Goal: Task Accomplishment & Management: Complete application form

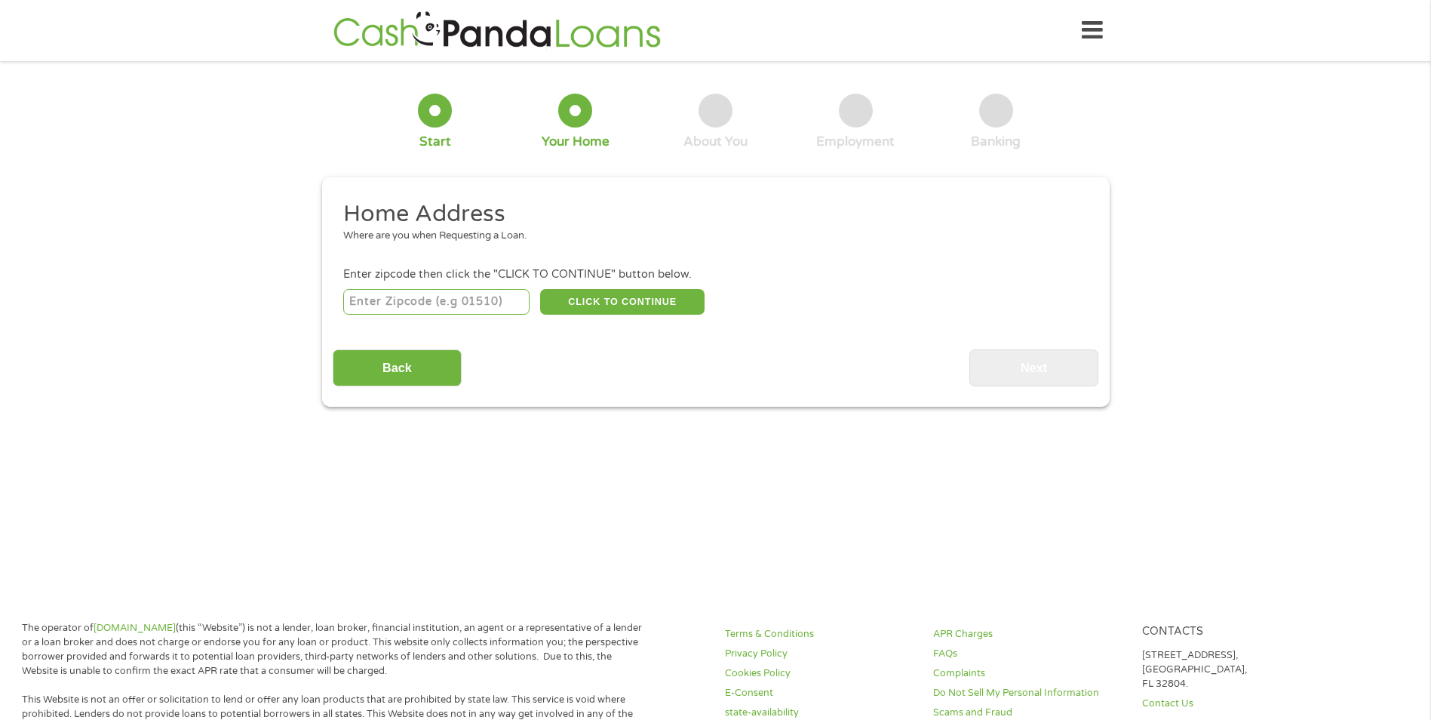
click at [505, 302] on input "number" at bounding box center [436, 302] width 186 height 26
type input "29445"
click at [610, 296] on button "CLICK TO CONTINUE" at bounding box center [622, 302] width 164 height 26
type input "29445"
type input "[GEOGRAPHIC_DATA]"
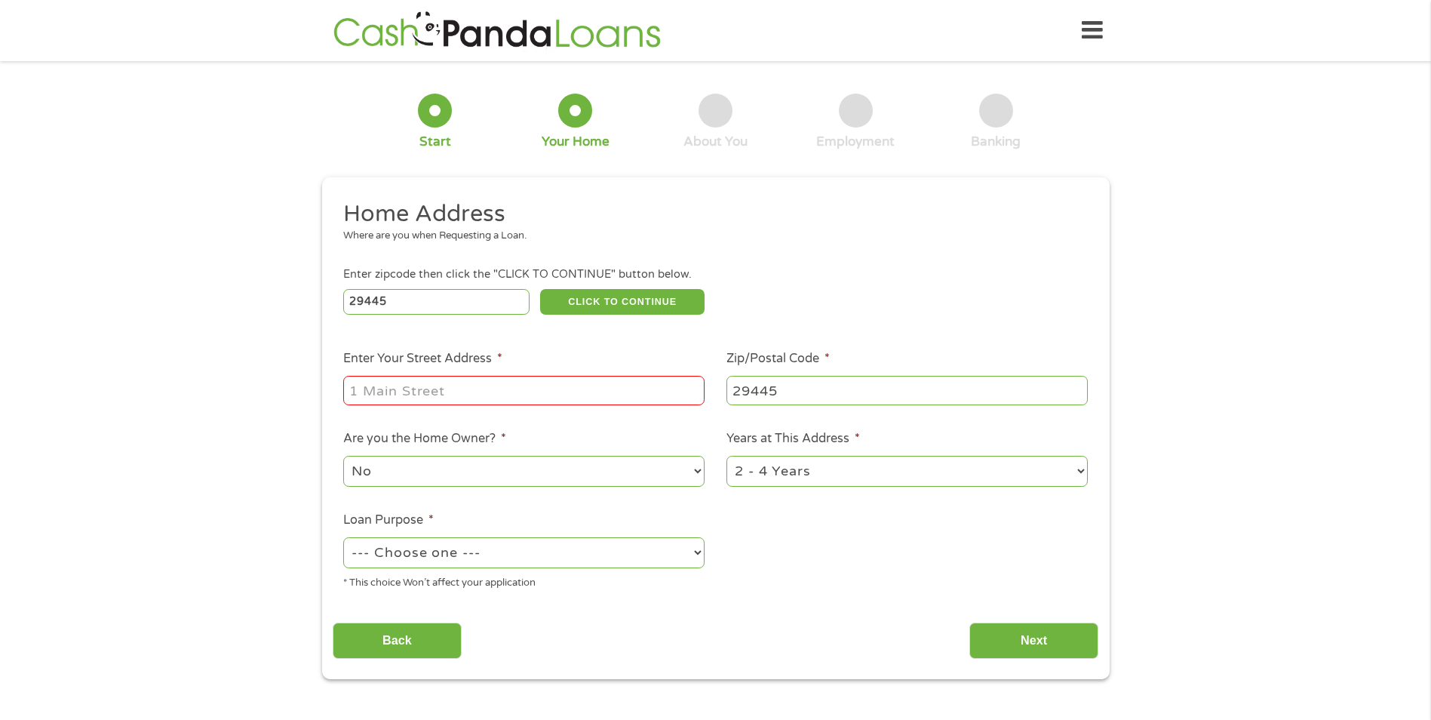
click at [631, 392] on input "Enter Your Street Address *" at bounding box center [523, 390] width 361 height 29
type input "9 folksten place"
click at [696, 550] on select "--- Choose one --- Pay Bills Debt Consolidation Home Improvement Major Purchase…" at bounding box center [523, 552] width 361 height 31
select select "shorttermcash"
click at [343, 537] on select "--- Choose one --- Pay Bills Debt Consolidation Home Improvement Major Purchase…" at bounding box center [523, 552] width 361 height 31
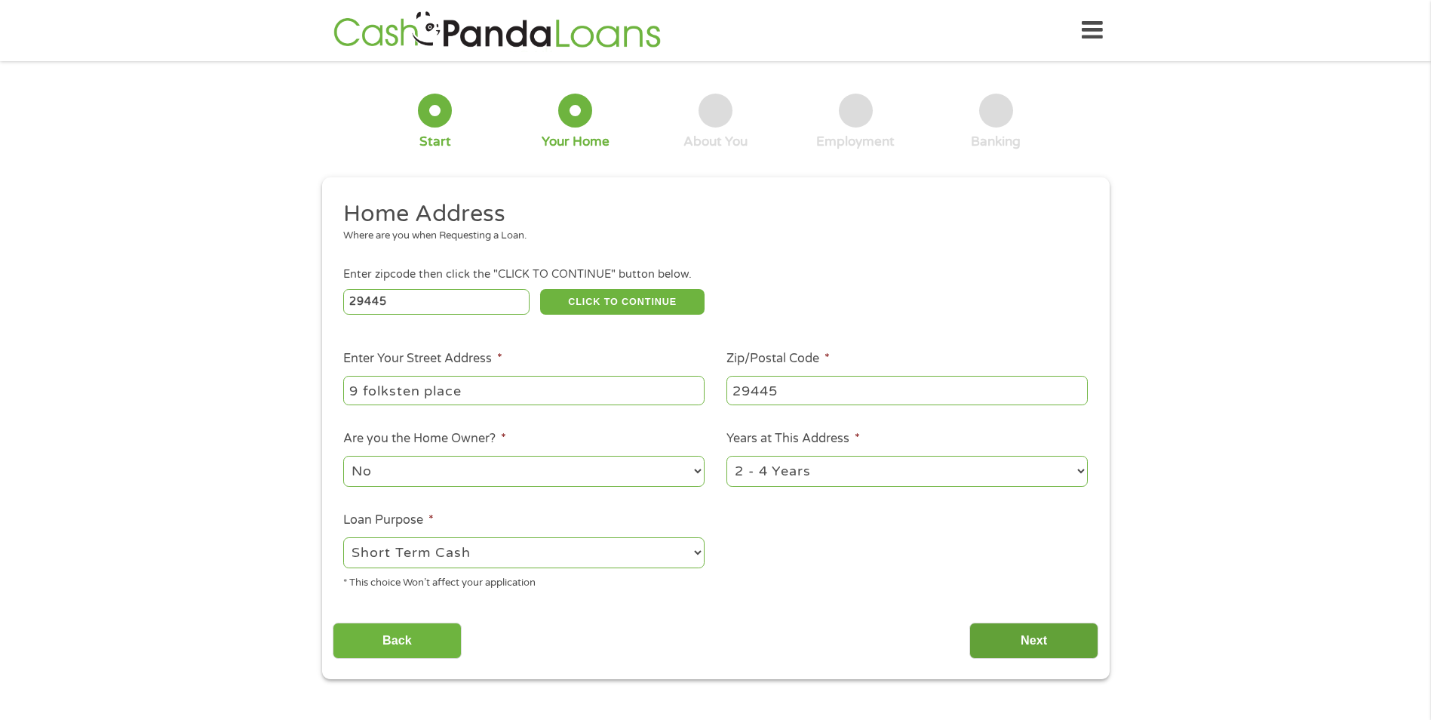
click at [1040, 637] on input "Next" at bounding box center [1033, 640] width 129 height 37
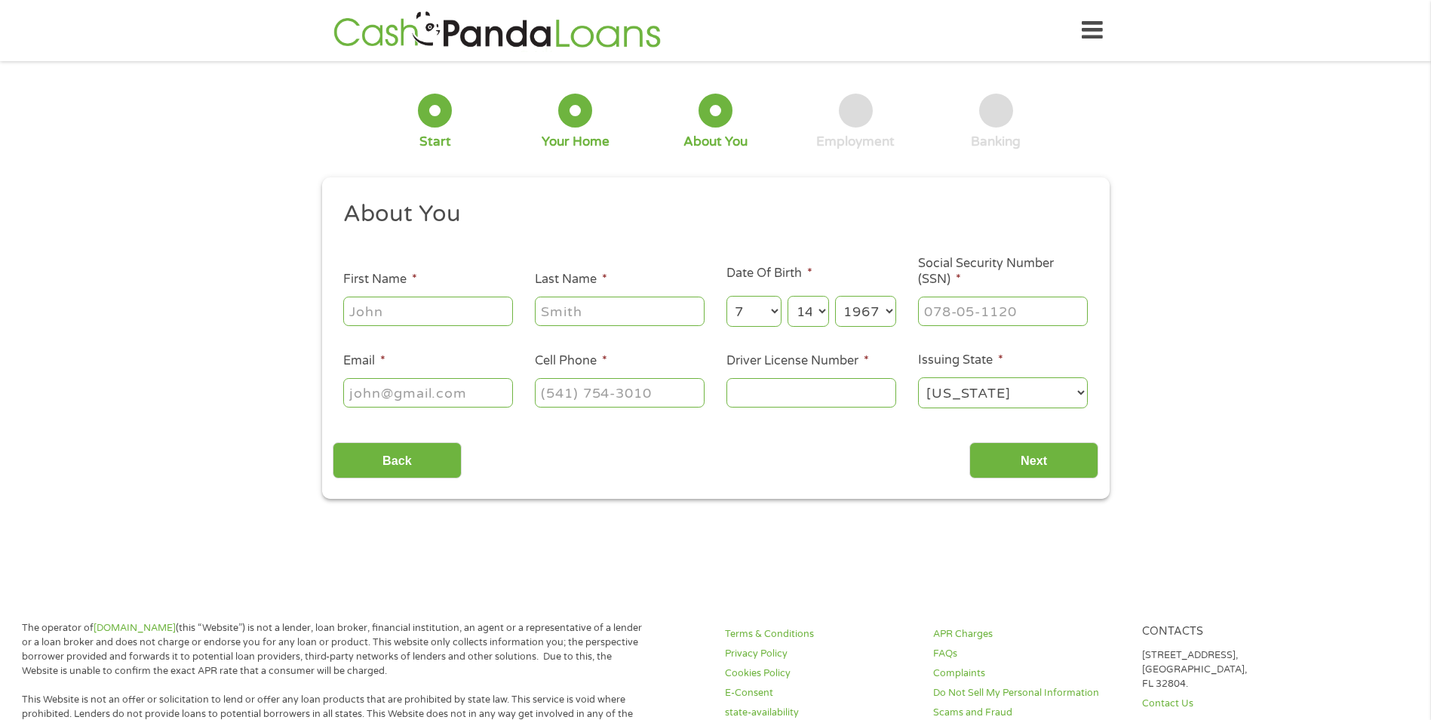
scroll to position [6, 6]
click at [443, 309] on input "First Name *" at bounding box center [428, 310] width 170 height 29
type input "[PERSON_NAME]"
type input "[EMAIL_ADDRESS][DOMAIN_NAME]"
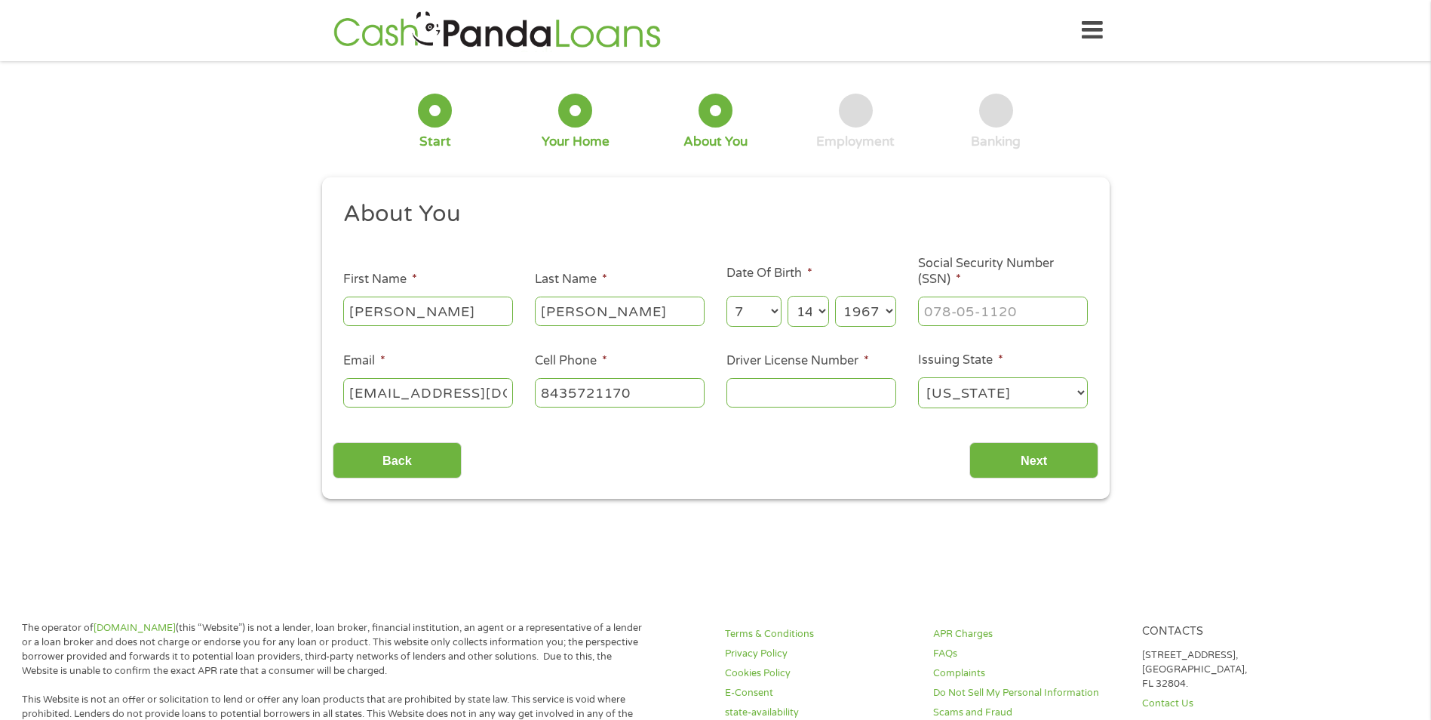
type input "[PHONE_NUMBER]"
click at [1003, 305] on input "___-__-____" at bounding box center [1003, 310] width 170 height 29
type input "247-55-5905"
click at [876, 392] on input "Driver License Number *" at bounding box center [811, 392] width 170 height 29
type input "008549028"
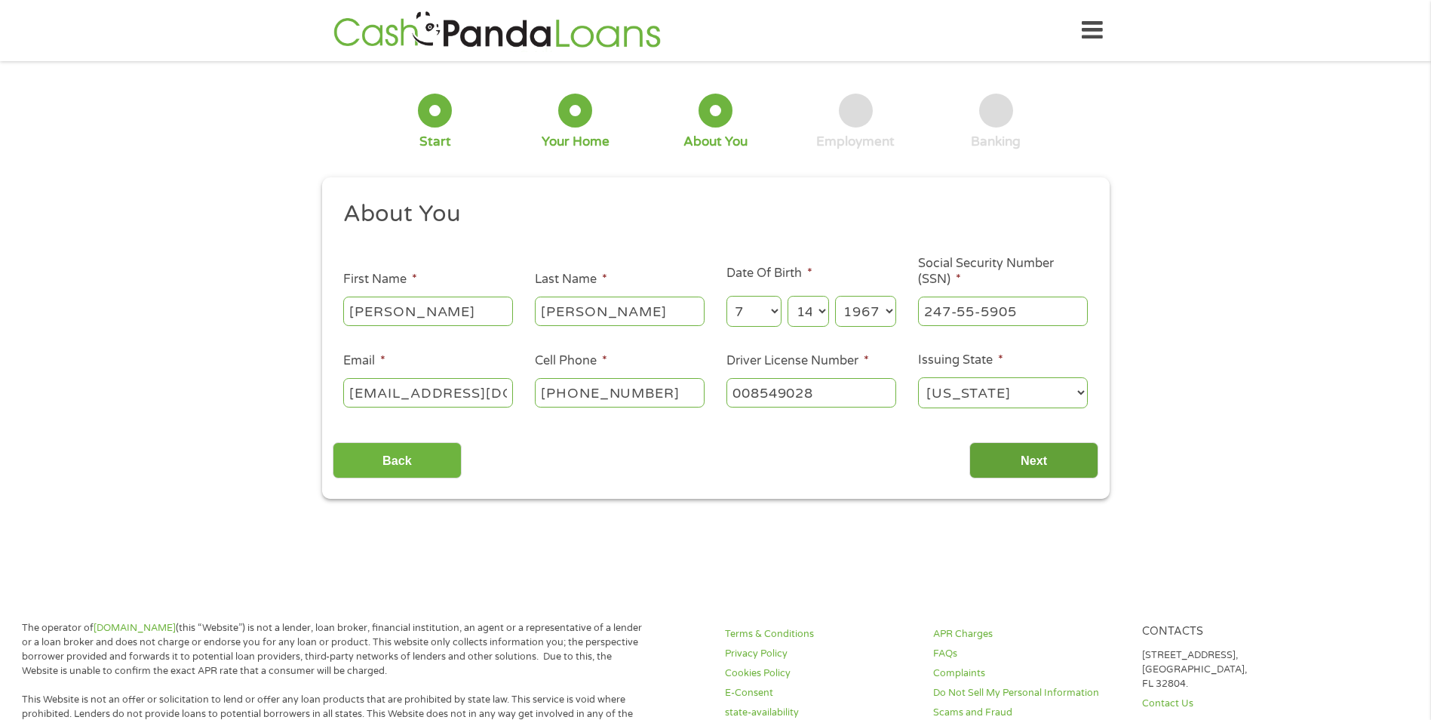
click at [1015, 458] on input "Next" at bounding box center [1033, 460] width 129 height 37
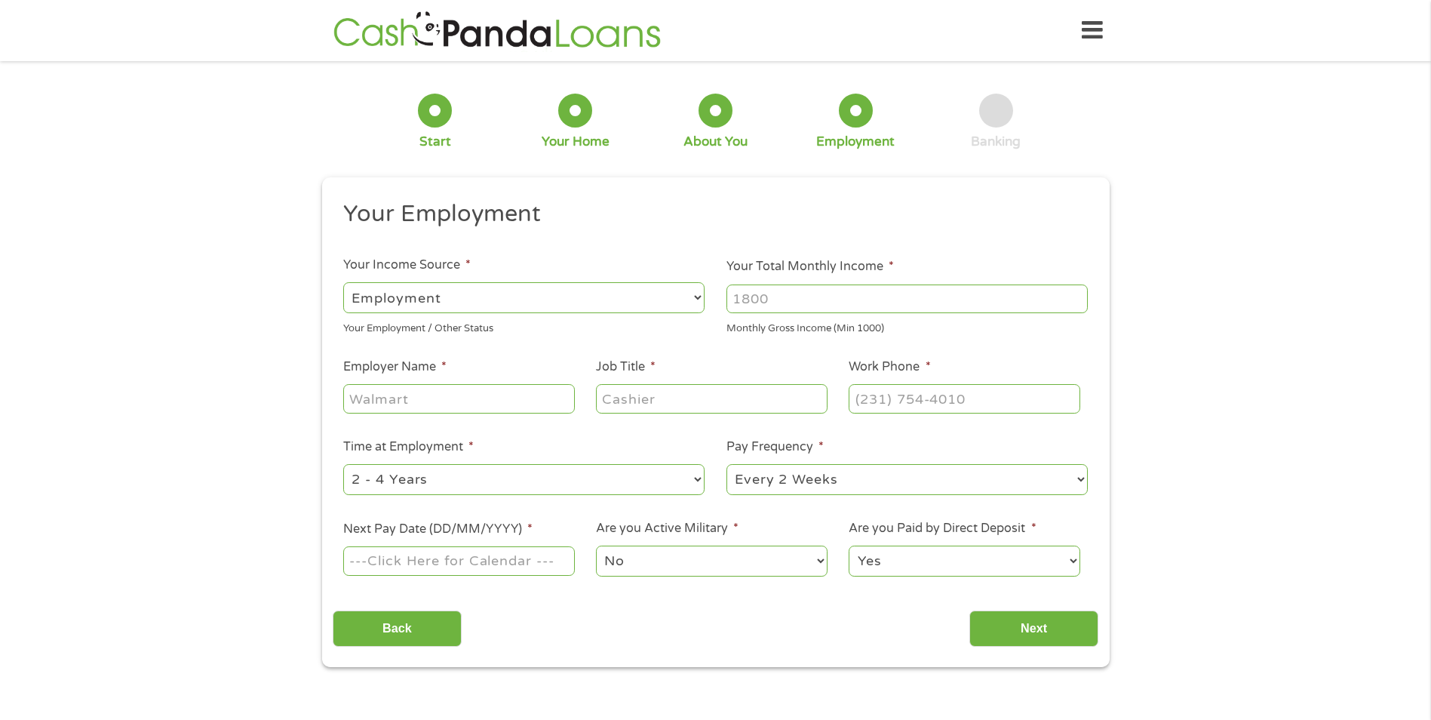
click at [696, 294] on select "--- Choose one --- Employment [DEMOGRAPHIC_DATA] Benefits" at bounding box center [523, 297] width 361 height 31
click at [343, 282] on select "--- Choose one --- Employment [DEMOGRAPHIC_DATA] Benefits" at bounding box center [523, 297] width 361 height 31
click at [820, 297] on input "Your Total Monthly Income *" at bounding box center [906, 298] width 361 height 29
type input "3500"
click at [514, 398] on input "Employer Name *" at bounding box center [458, 398] width 231 height 29
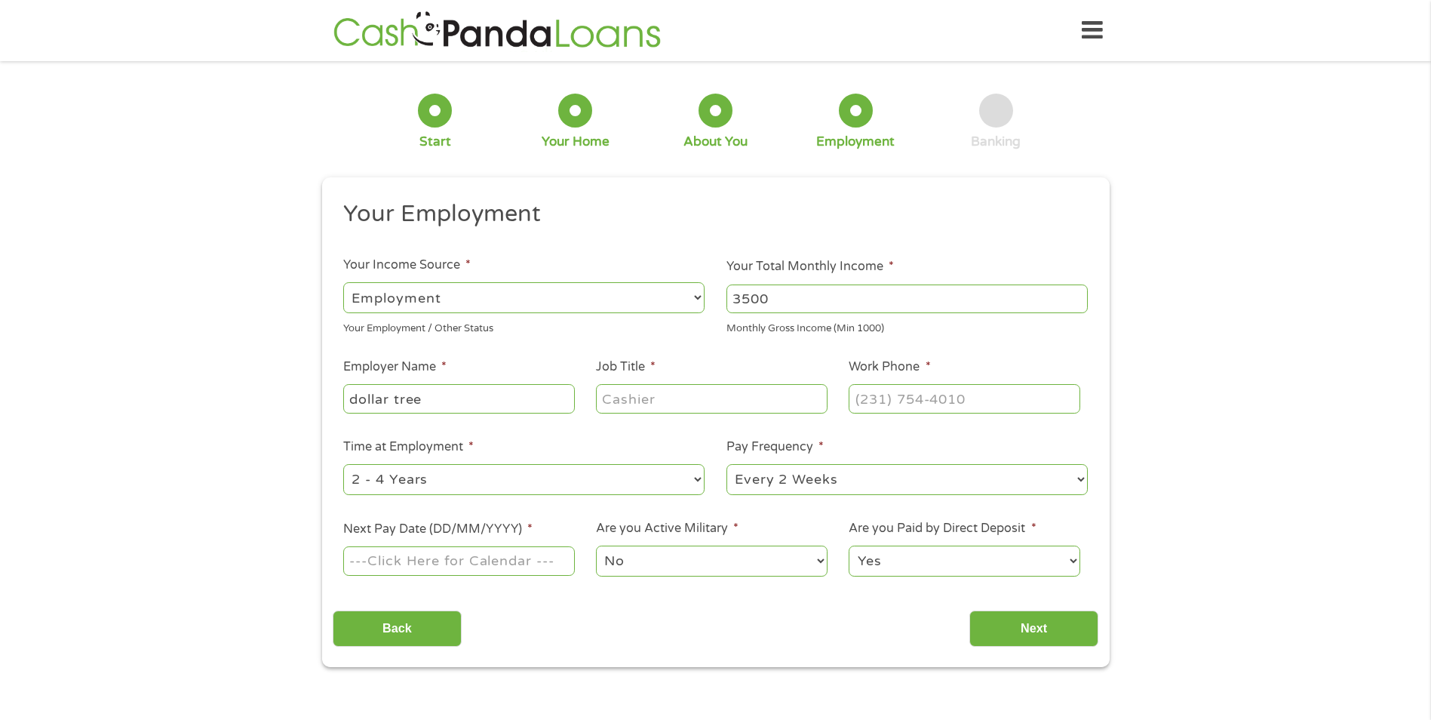
type input "dollar tree"
click at [692, 402] on input "Job Title *" at bounding box center [711, 398] width 231 height 29
type input "assistant manager"
click at [895, 402] on input "(___) ___-____" at bounding box center [964, 398] width 231 height 29
type input "[PHONE_NUMBER]"
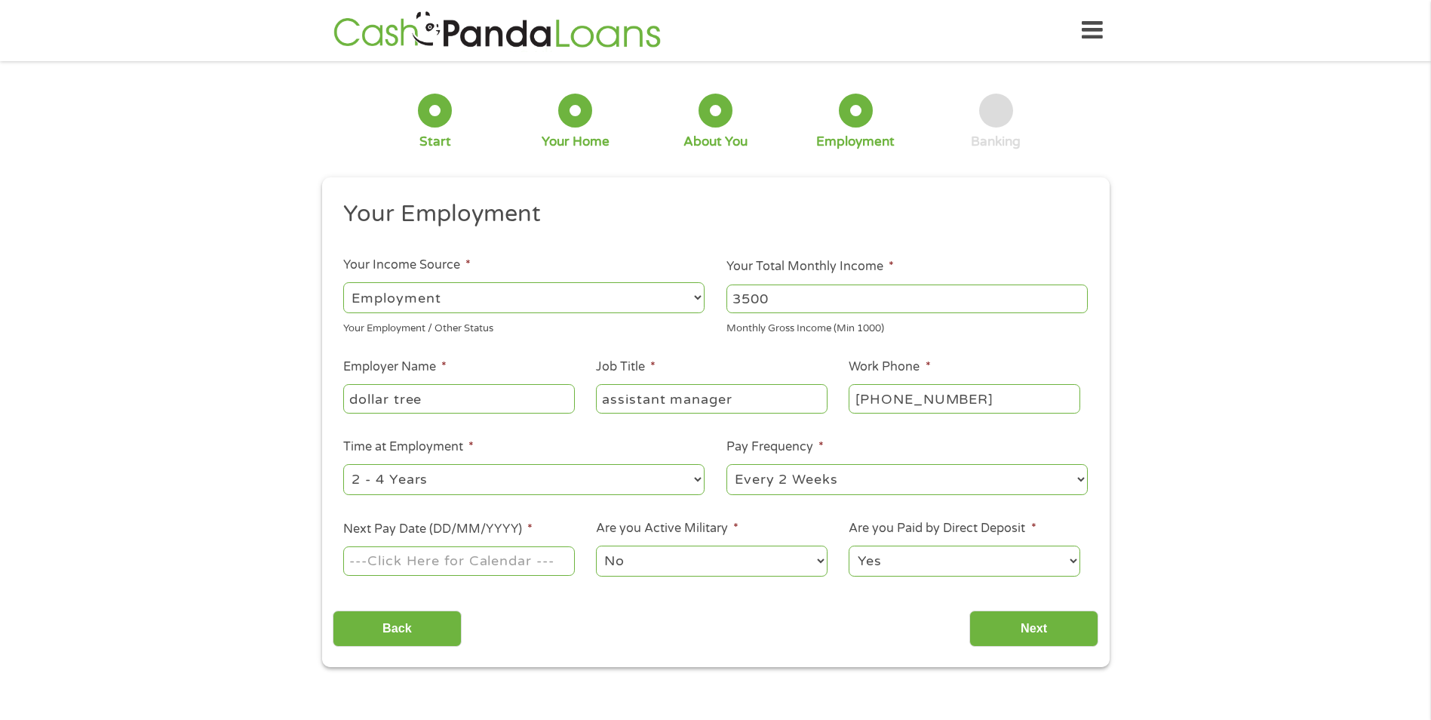
click at [536, 561] on input "Next Pay Date (DD/MM/YYYY) *" at bounding box center [458, 560] width 231 height 29
type input "[DATE]"
click at [1015, 629] on input "Next" at bounding box center [1033, 628] width 129 height 37
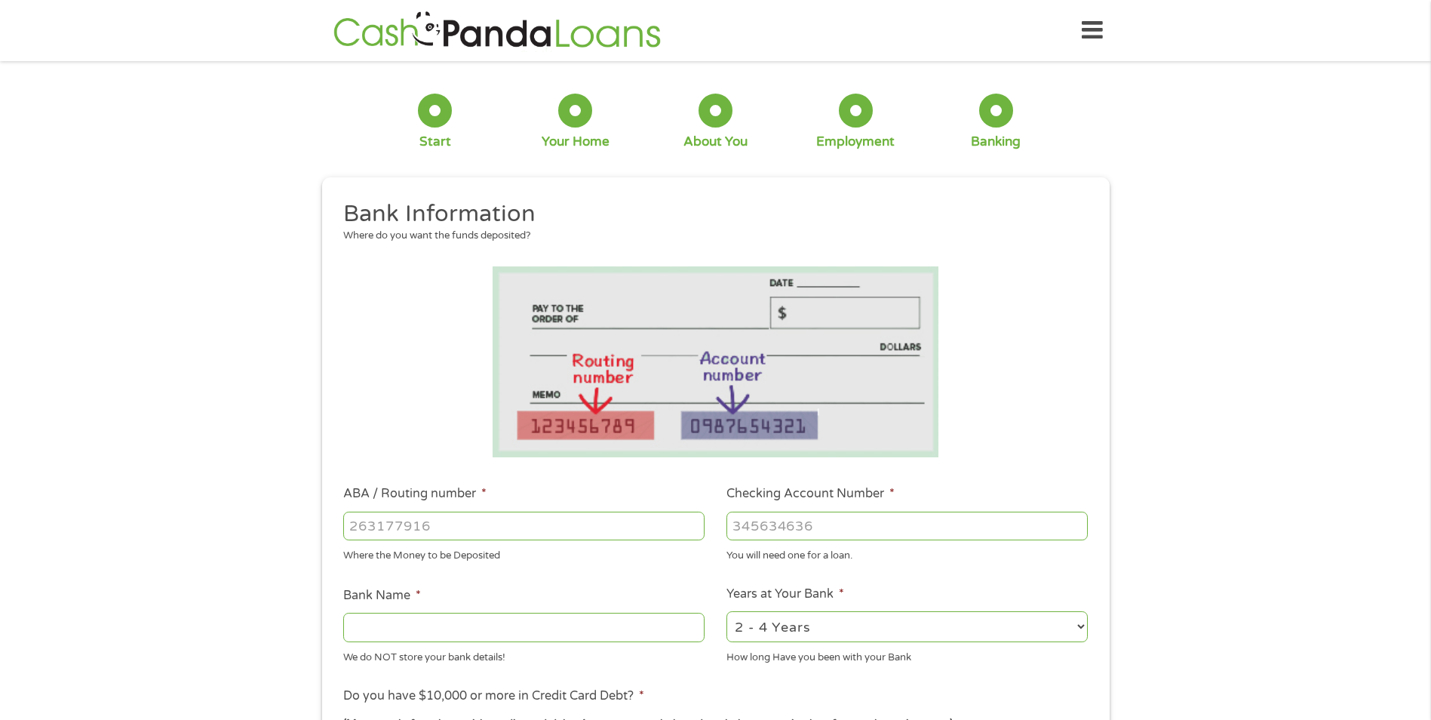
click at [584, 527] on input "ABA / Routing number *" at bounding box center [523, 525] width 361 height 29
type input "256074974"
type input "NAVY FEDERAL CREDIT UNION"
type input "256074974"
click at [859, 525] on input "Checking Account Number *" at bounding box center [906, 525] width 361 height 29
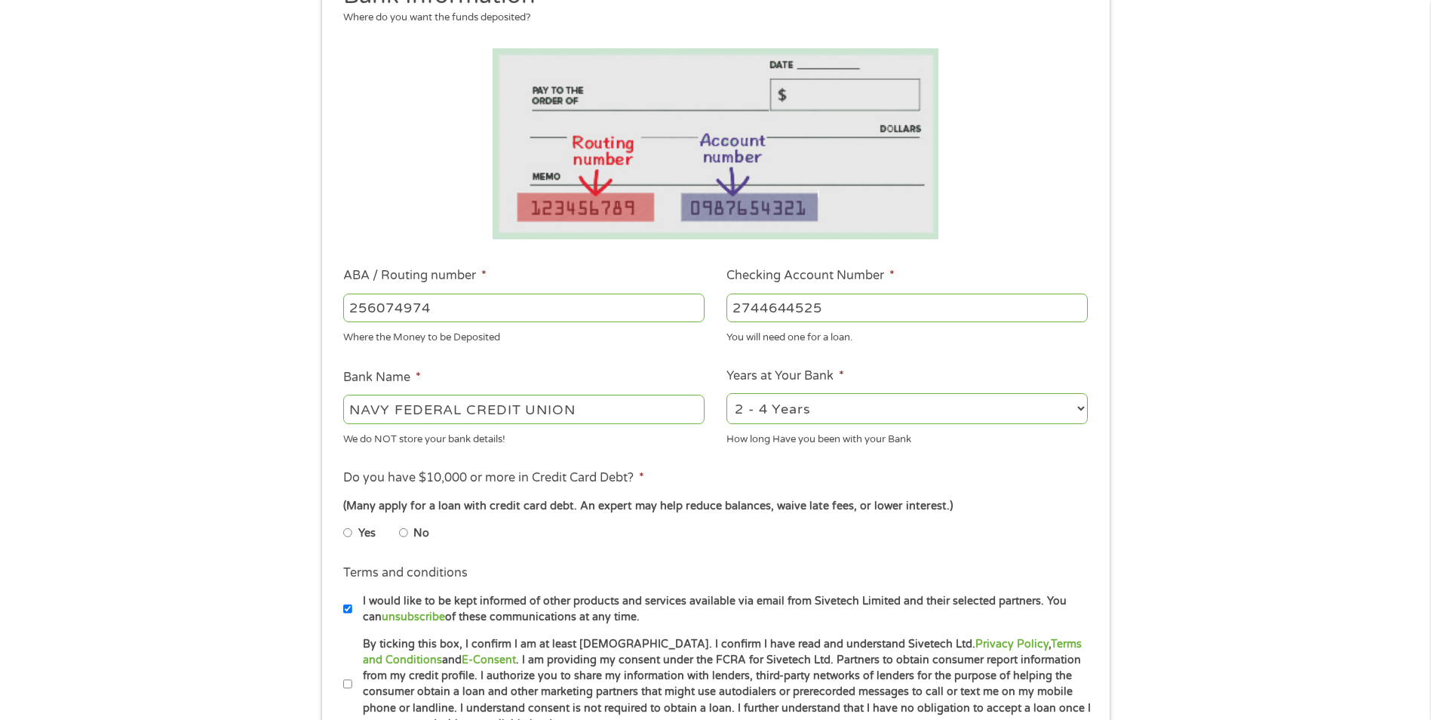
scroll to position [226, 0]
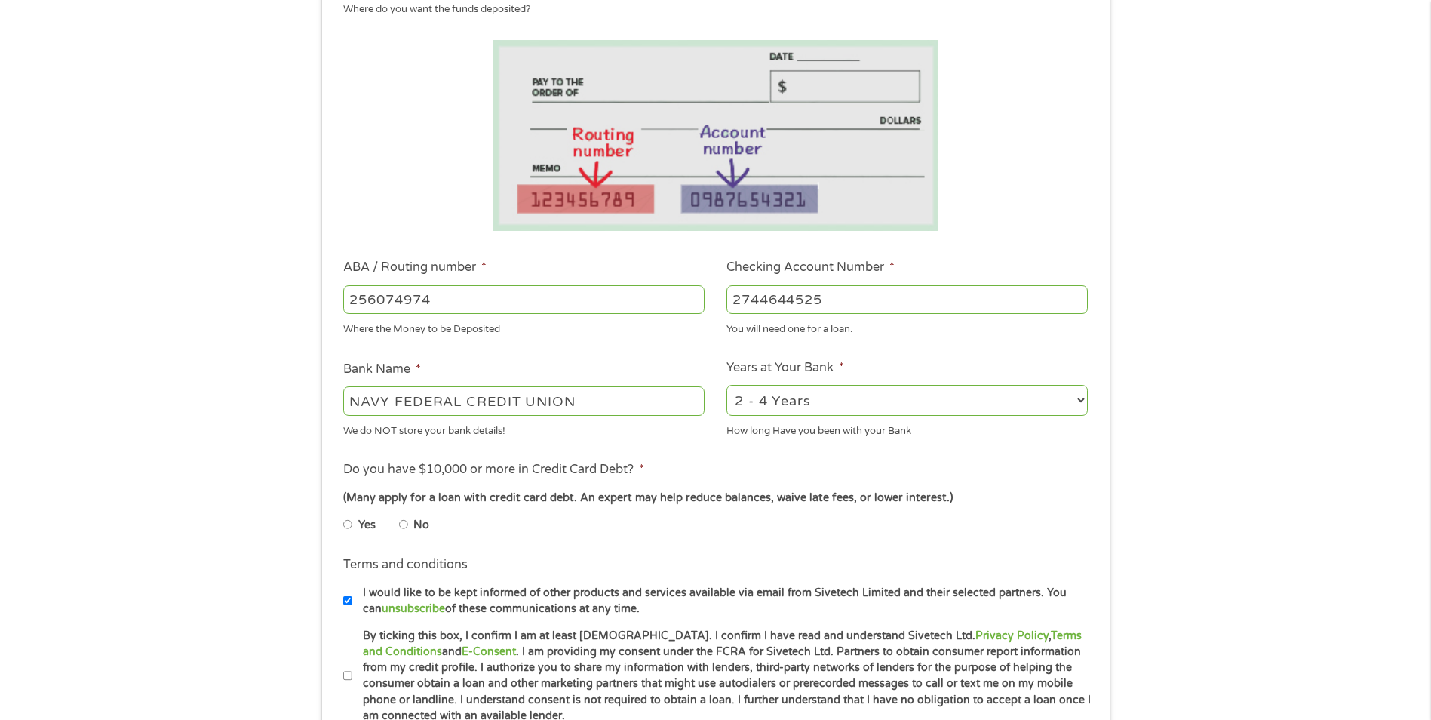
type input "2744644525"
click at [402, 524] on input "No" at bounding box center [403, 524] width 9 height 24
radio input "true"
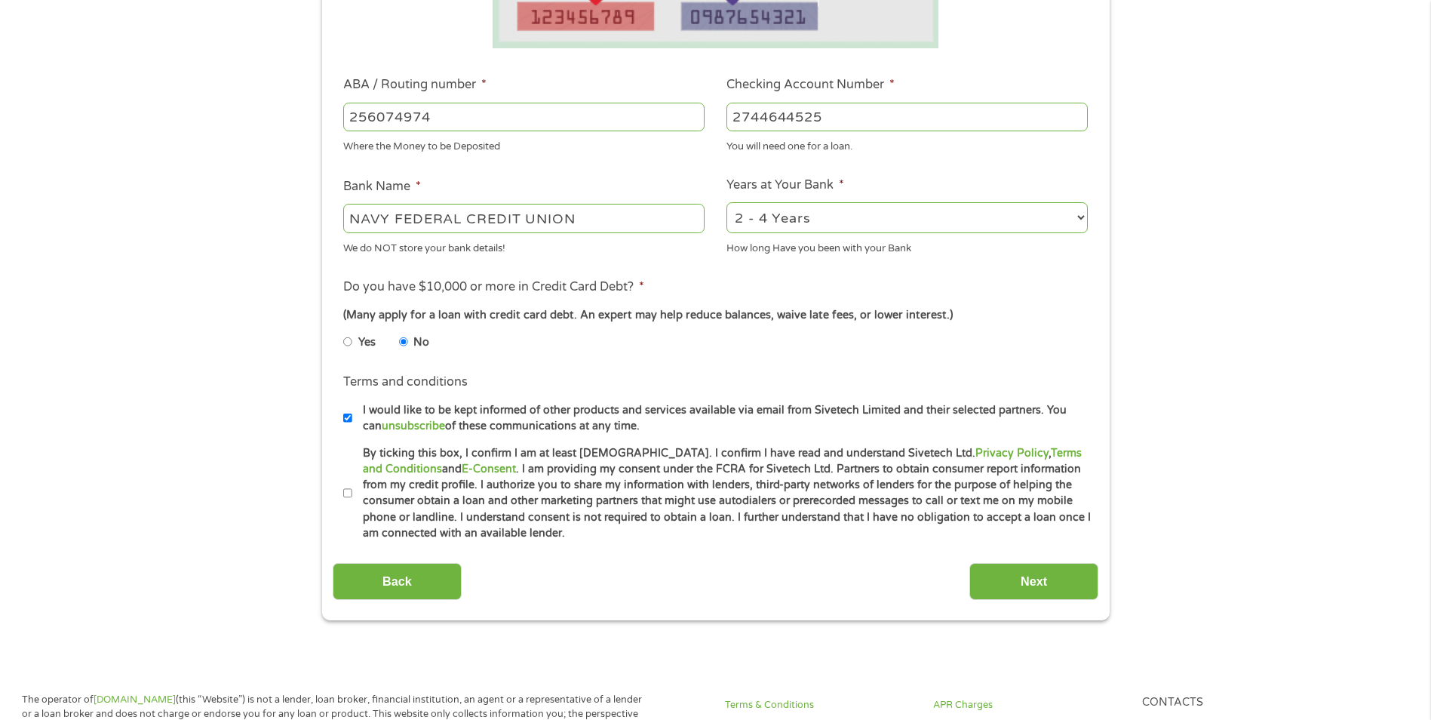
scroll to position [453, 0]
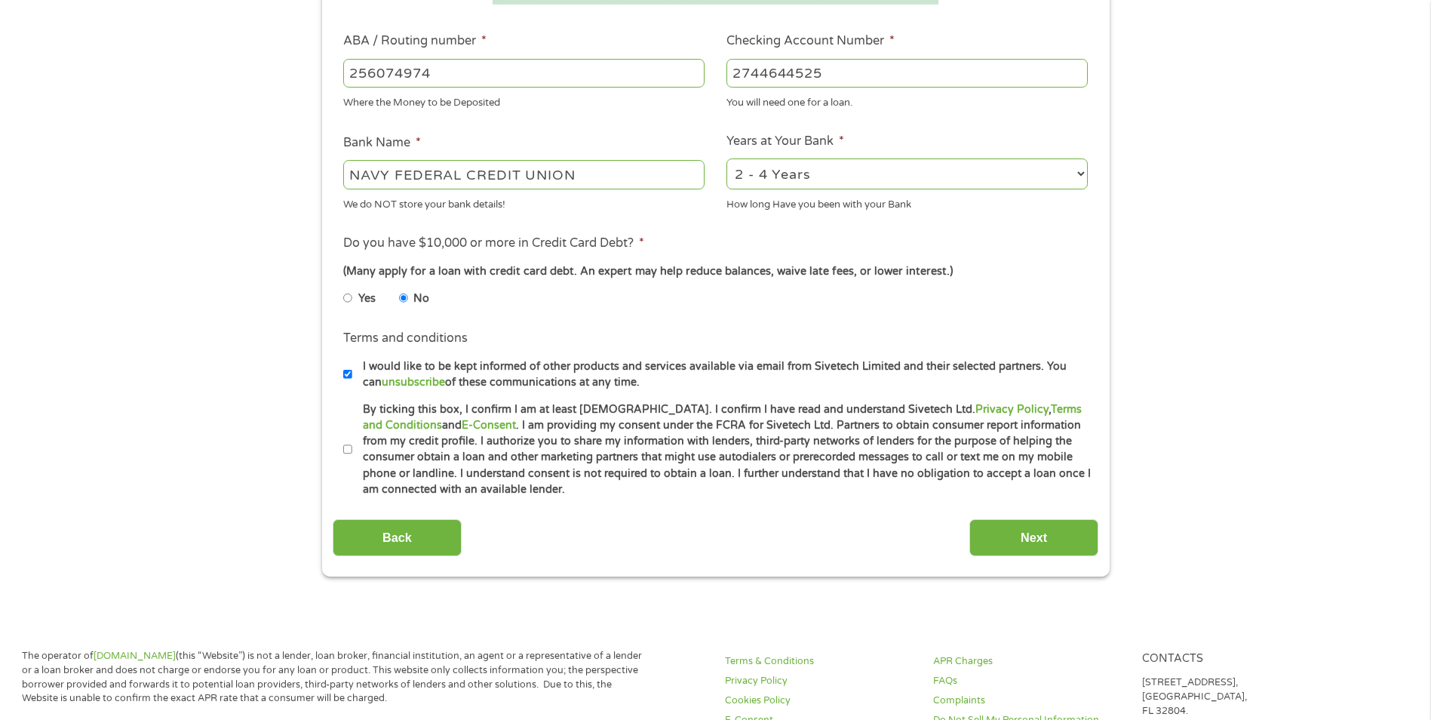
click at [345, 449] on input "By ticking this box, I confirm I am at least [DEMOGRAPHIC_DATA]. I confirm I ha…" at bounding box center [347, 450] width 9 height 24
checkbox input "true"
click at [1036, 537] on input "Next" at bounding box center [1033, 537] width 129 height 37
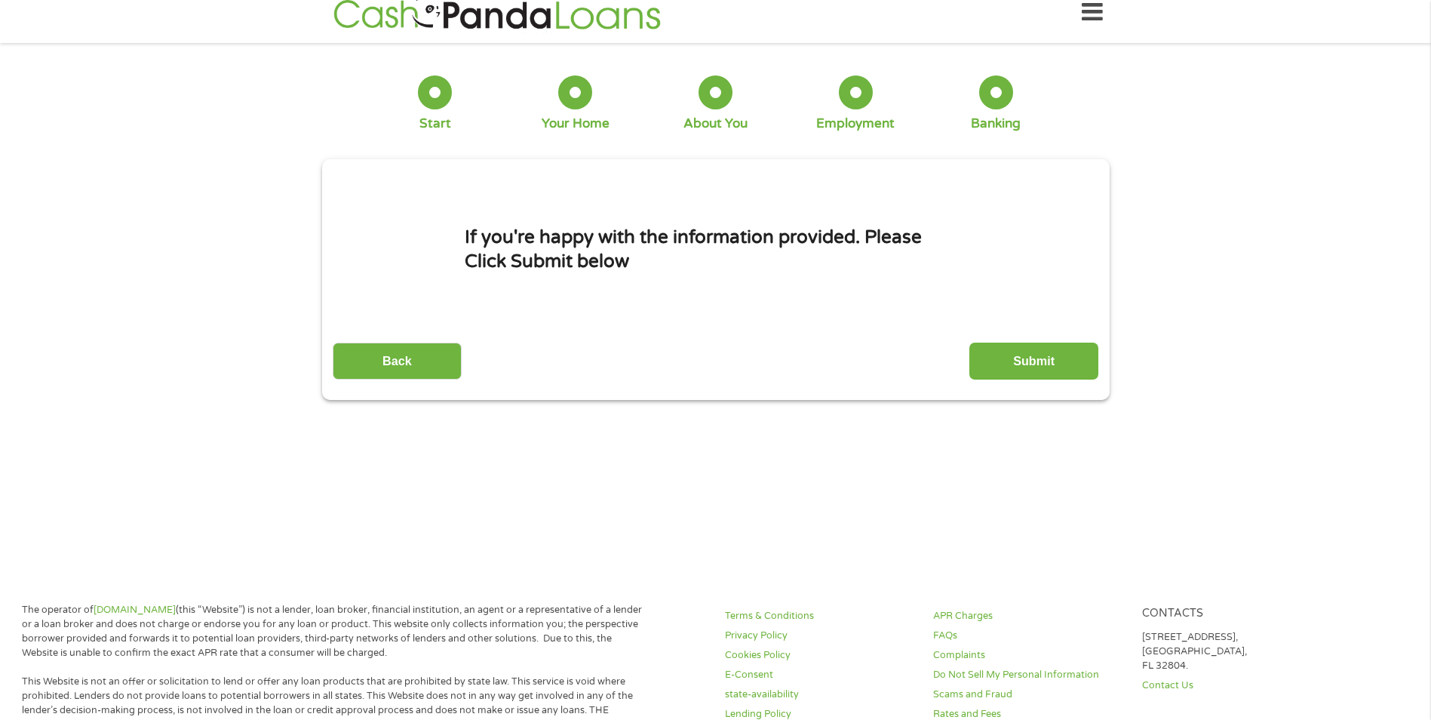
scroll to position [0, 0]
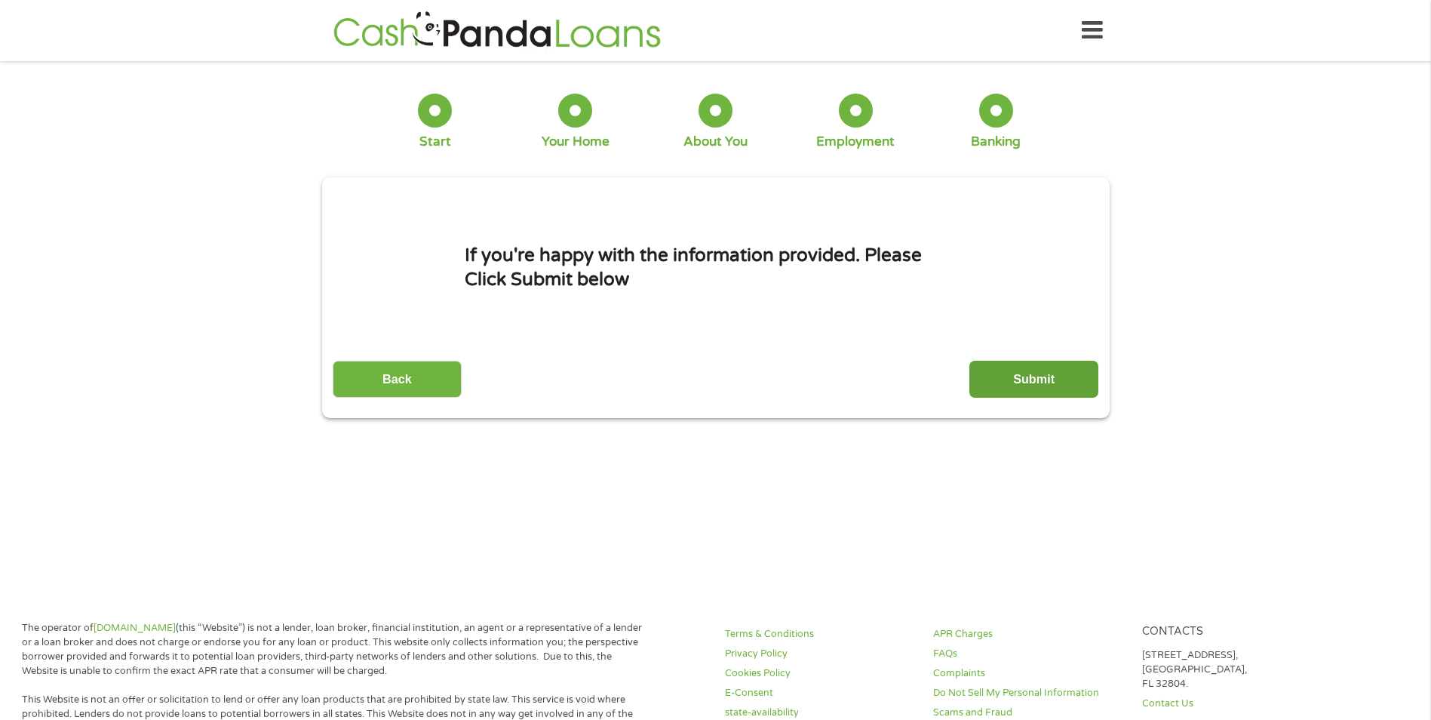
click at [1036, 373] on input "Submit" at bounding box center [1033, 379] width 129 height 37
